Goal: Navigation & Orientation: Find specific page/section

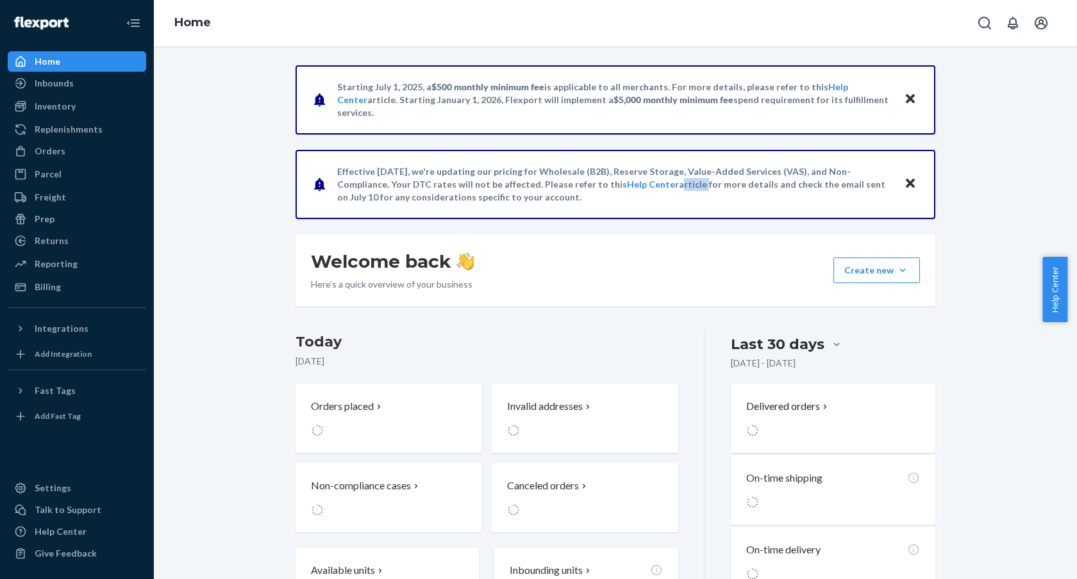
scroll to position [91, 0]
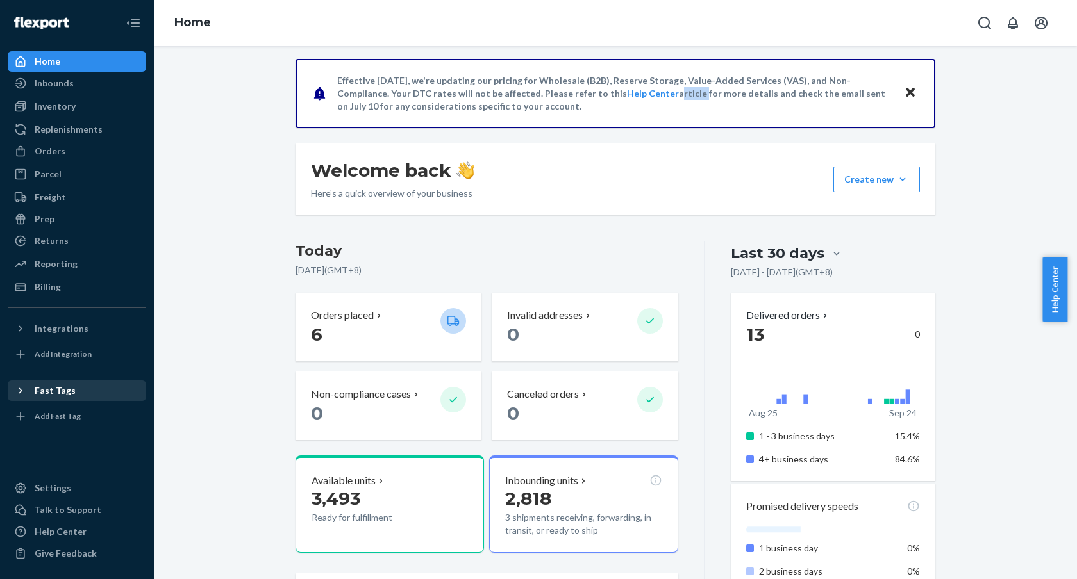
click at [110, 385] on div "Fast Tags" at bounding box center [77, 391] width 136 height 18
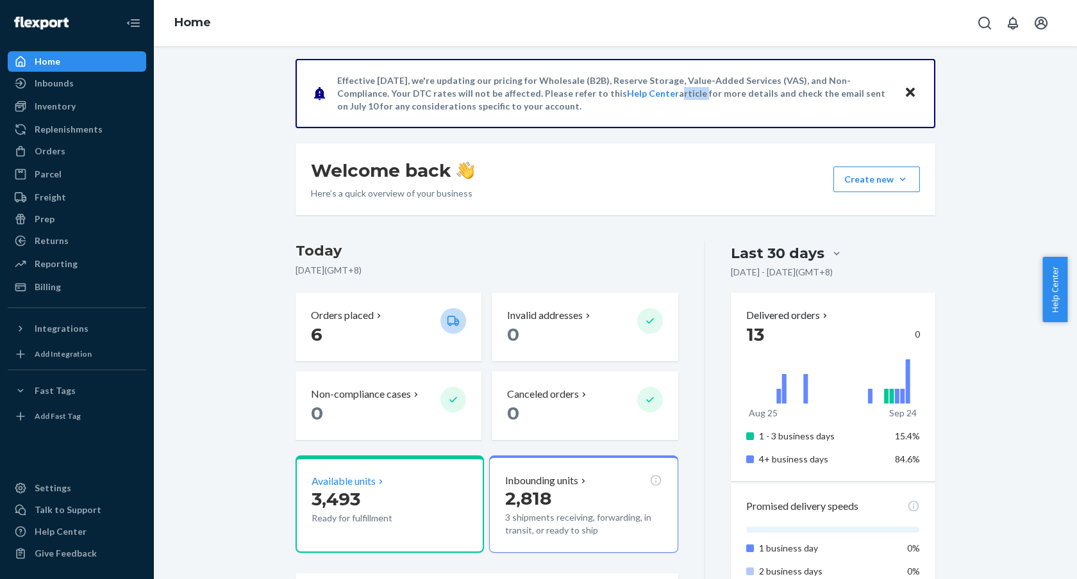
click at [362, 491] on p "3,493" at bounding box center [370, 499] width 119 height 23
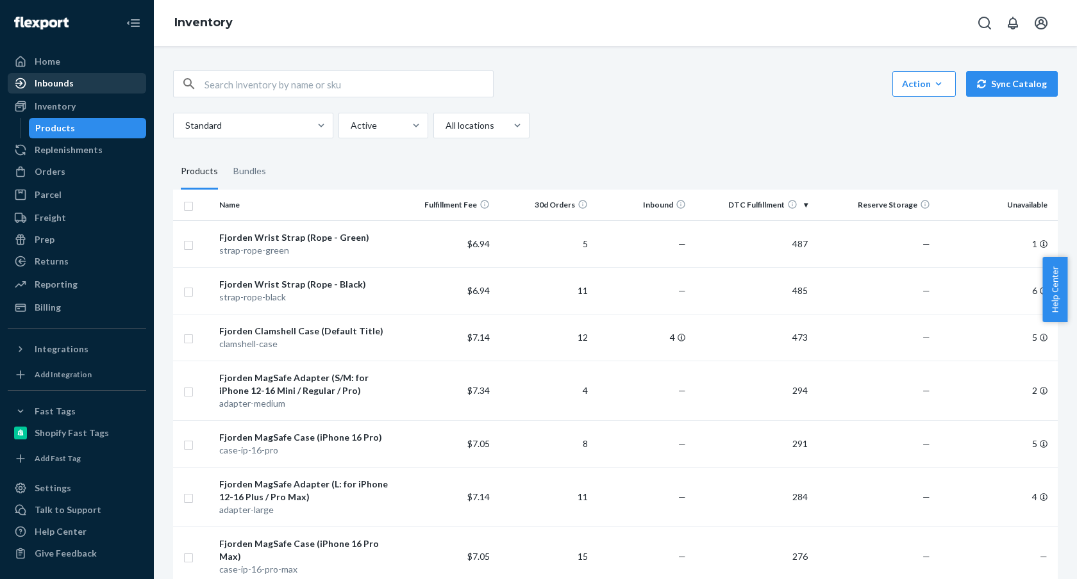
click at [67, 91] on div "Inbounds" at bounding box center [77, 83] width 136 height 18
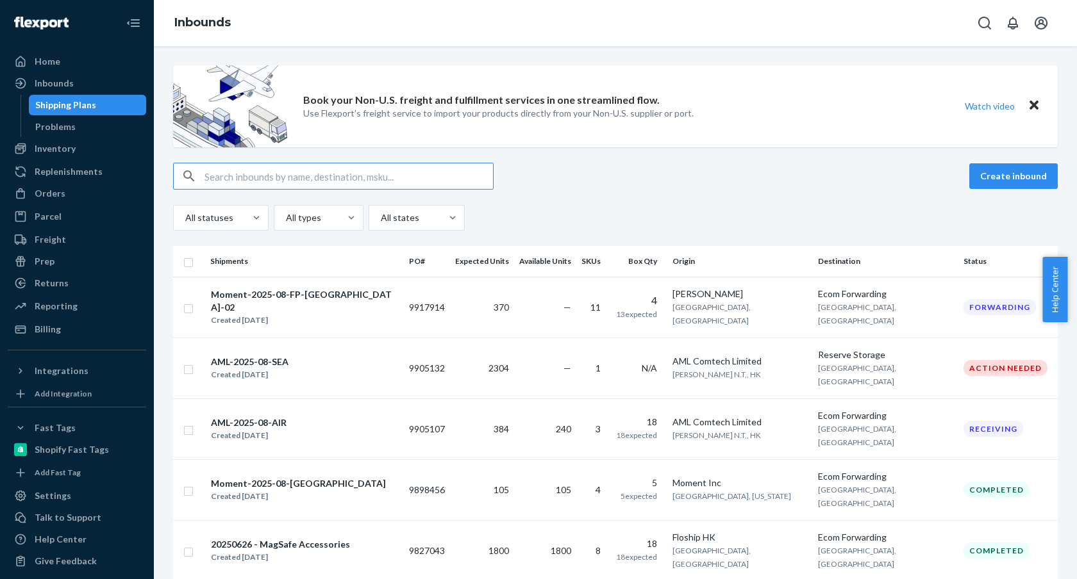
scroll to position [67, 0]
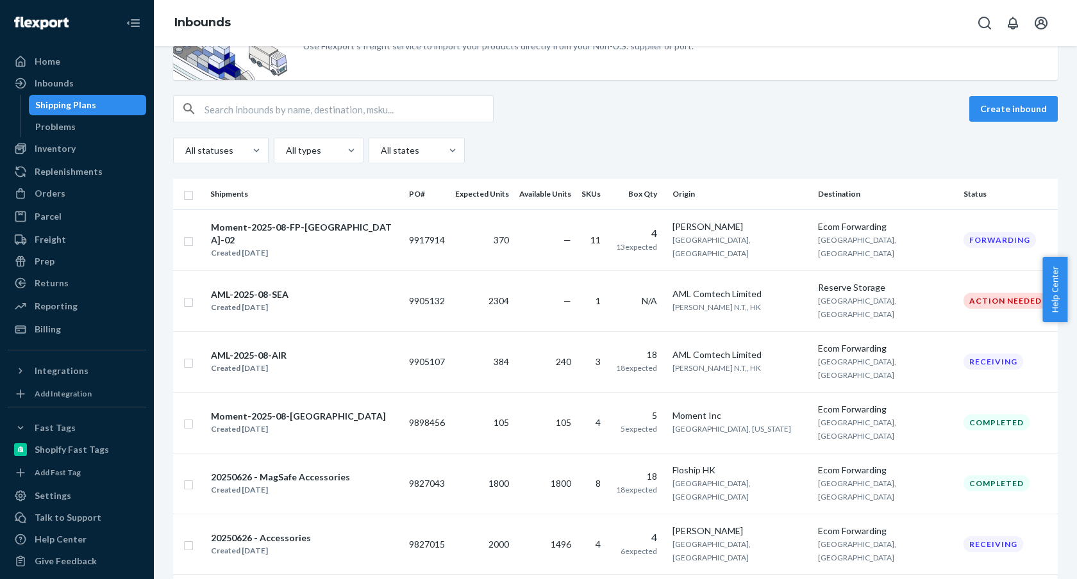
drag, startPoint x: 770, startPoint y: 54, endPoint x: 748, endPoint y: 81, distance: 35.1
click at [750, 79] on div "Book your Non-U.S. freight and fulfillment services in one streamlined flow. Us…" at bounding box center [615, 39] width 884 height 82
